Goal: Task Accomplishment & Management: Manage account settings

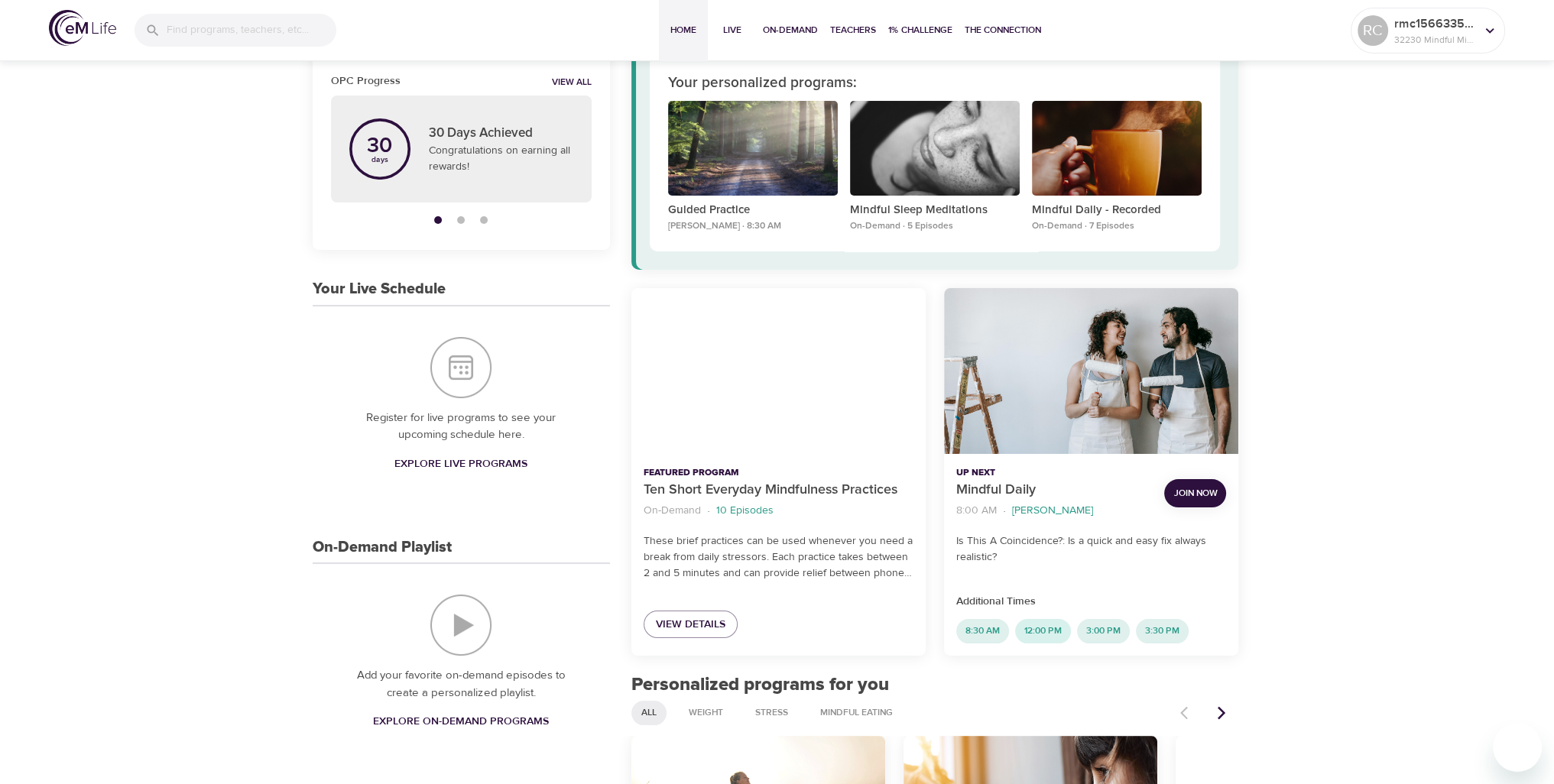
scroll to position [229, 0]
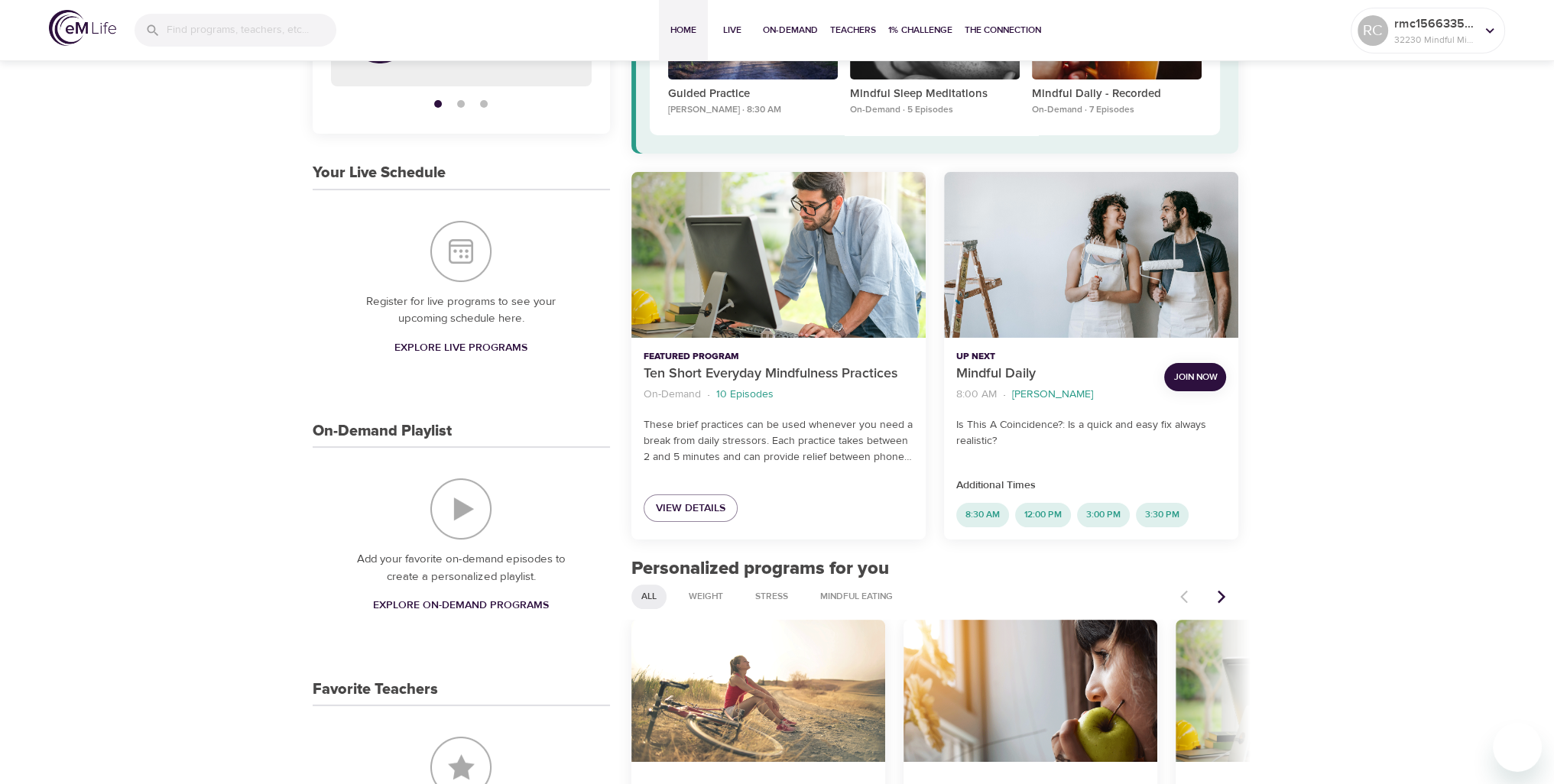
click at [1189, 374] on span "Join Now" at bounding box center [1195, 377] width 44 height 16
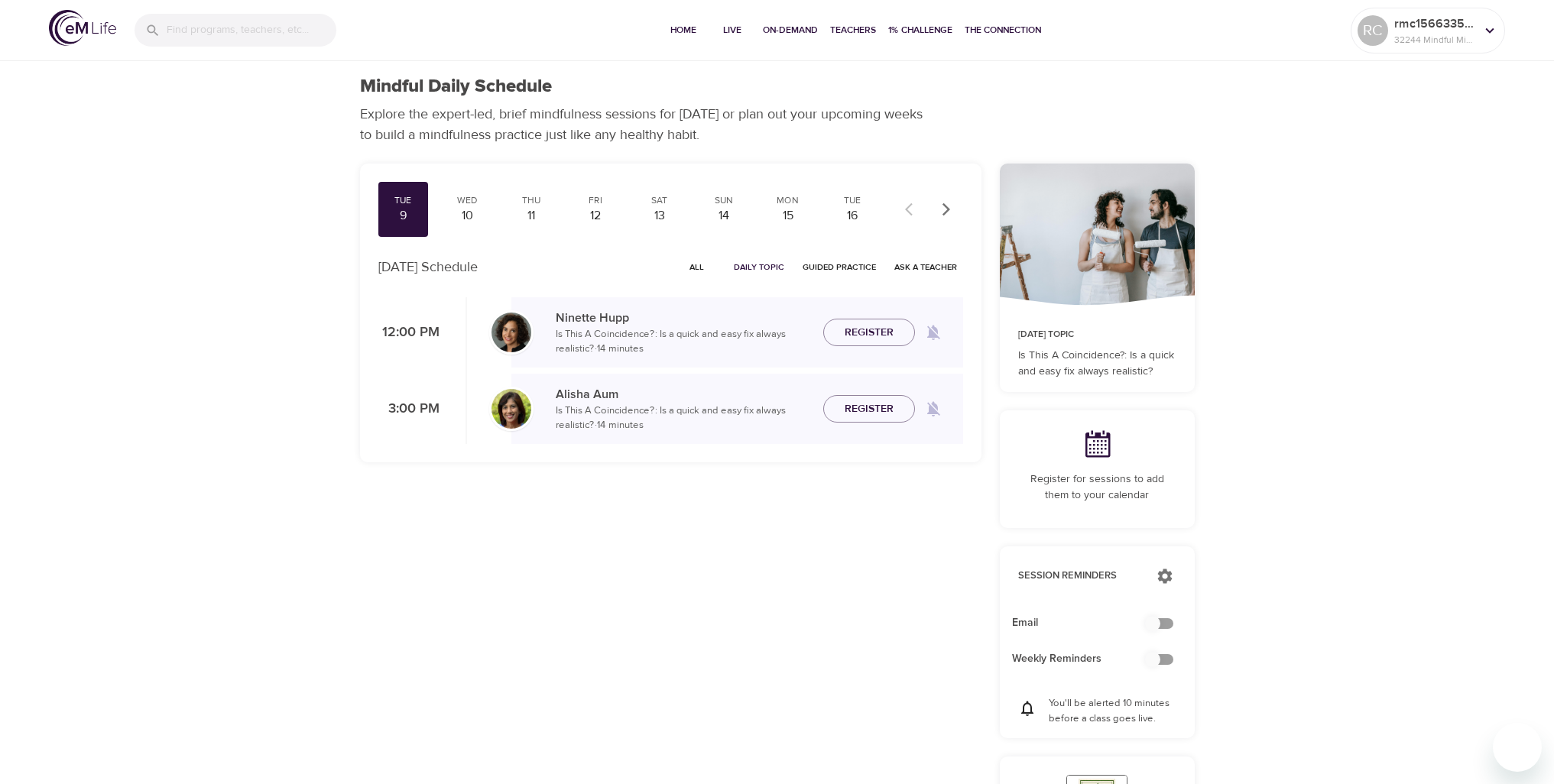
checkbox input "true"
